Goal: Task Accomplishment & Management: Use online tool/utility

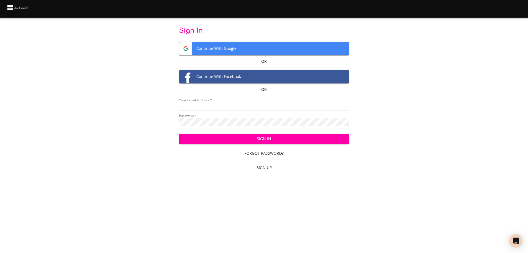
type input "[EMAIL_ADDRESS][DOMAIN_NAME]"
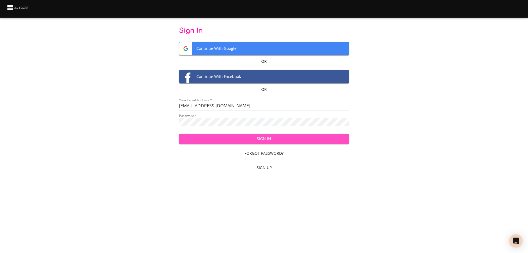
click at [274, 140] on span "Sign In" at bounding box center [263, 138] width 161 height 7
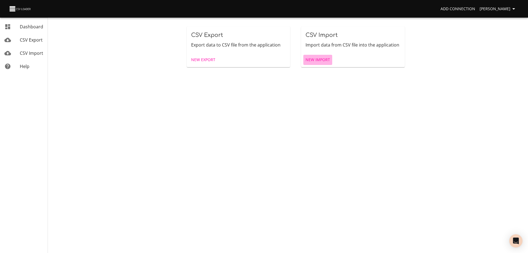
click at [314, 59] on span "New Import" at bounding box center [318, 59] width 24 height 7
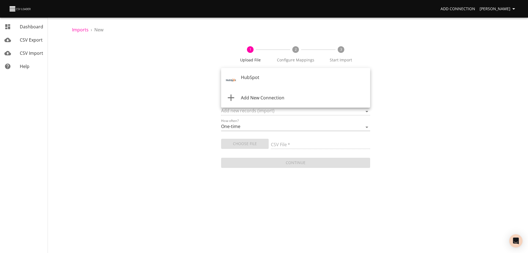
click at [277, 80] on body "Add Connection [PERSON_NAME] Dashboard CSV Export CSV Import Help Imports › New…" at bounding box center [264, 126] width 528 height 253
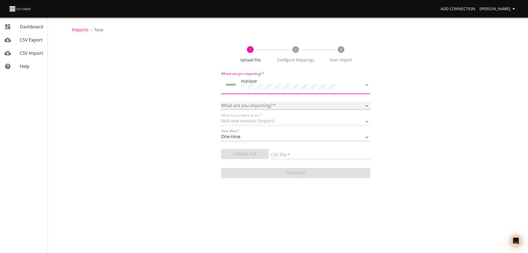
click at [267, 103] on select "Calls Companies Contacts Deals Emails Line items Meetings Notes Products Tasks …" at bounding box center [295, 106] width 149 height 8
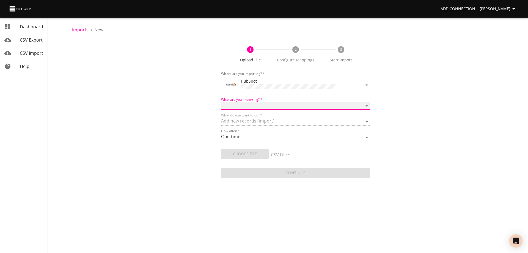
select select "deals"
click at [221, 102] on select "Calls Companies Contacts Deals Emails Line items Meetings Notes Products Tasks …" at bounding box center [295, 106] width 149 height 8
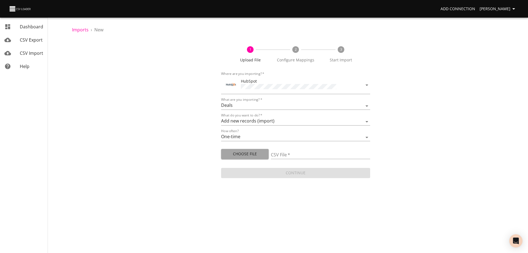
click at [249, 154] on span "Choose File" at bounding box center [244, 153] width 39 height 7
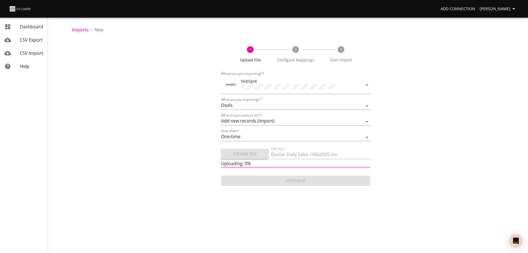
type input "Doctor Daily Sales 10062025.csv"
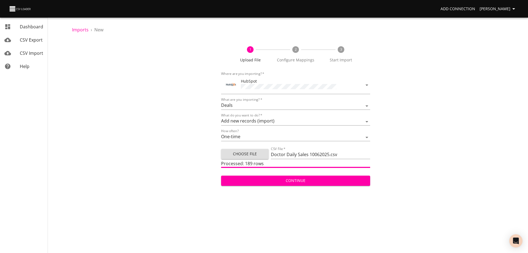
click at [301, 179] on span "Continue" at bounding box center [295, 180] width 140 height 7
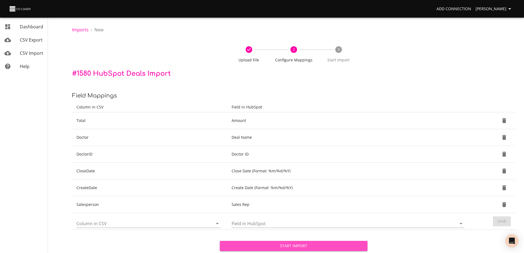
click at [295, 245] on span "Start Import" at bounding box center [293, 245] width 139 height 7
